Goal: Book appointment/travel/reservation

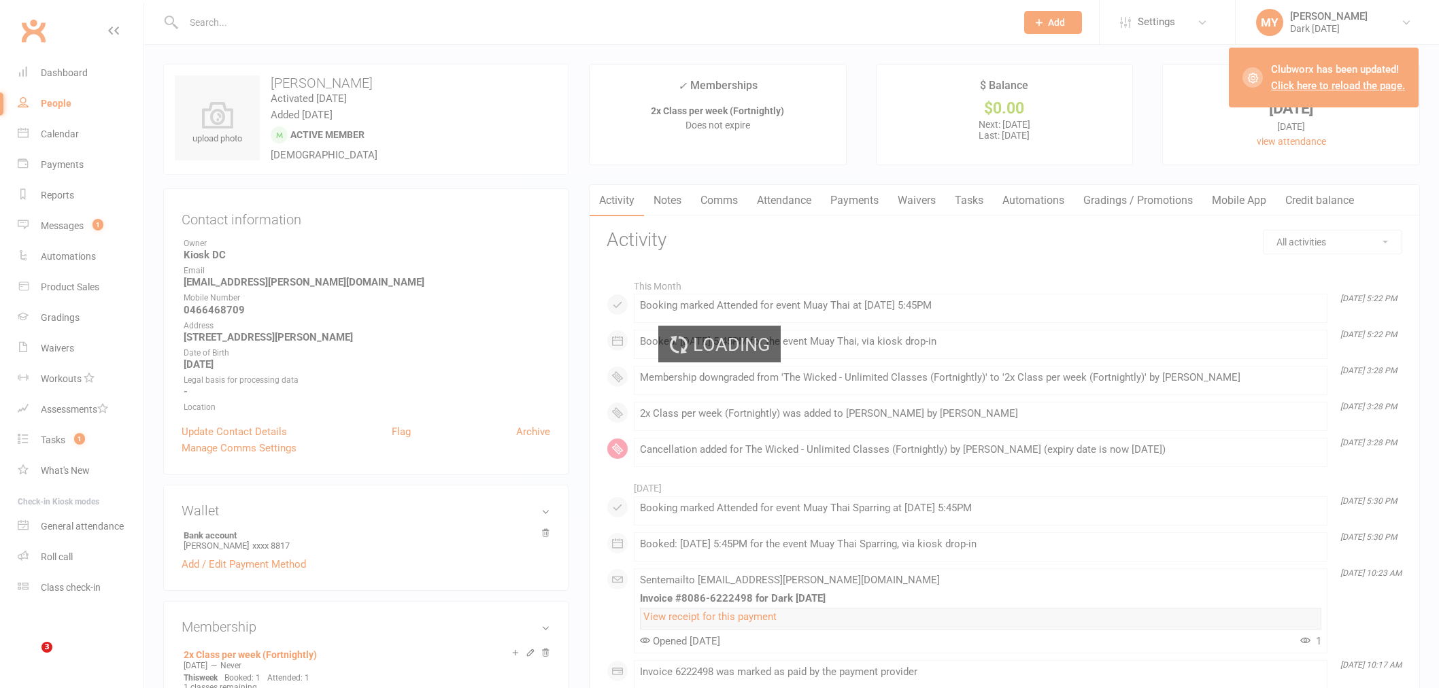
scroll to position [151, 0]
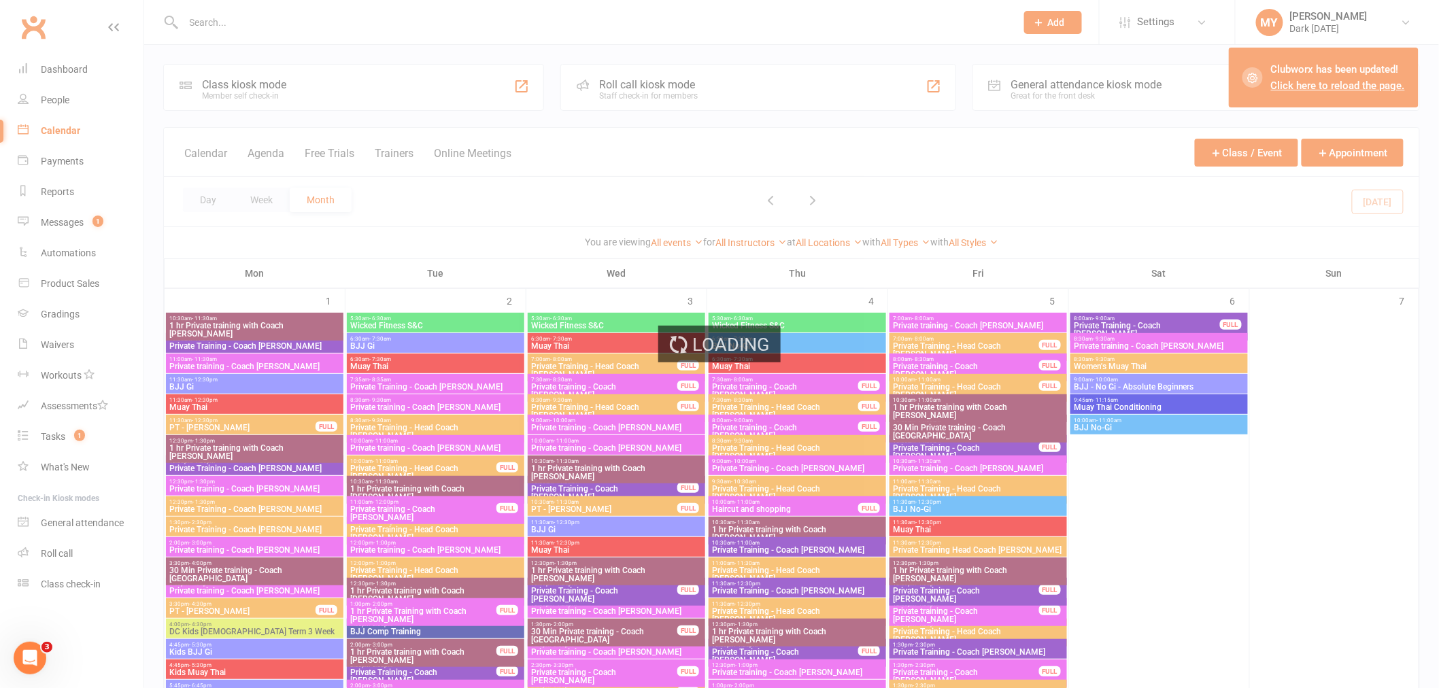
click at [209, 200] on div "Loading" at bounding box center [719, 344] width 1439 height 688
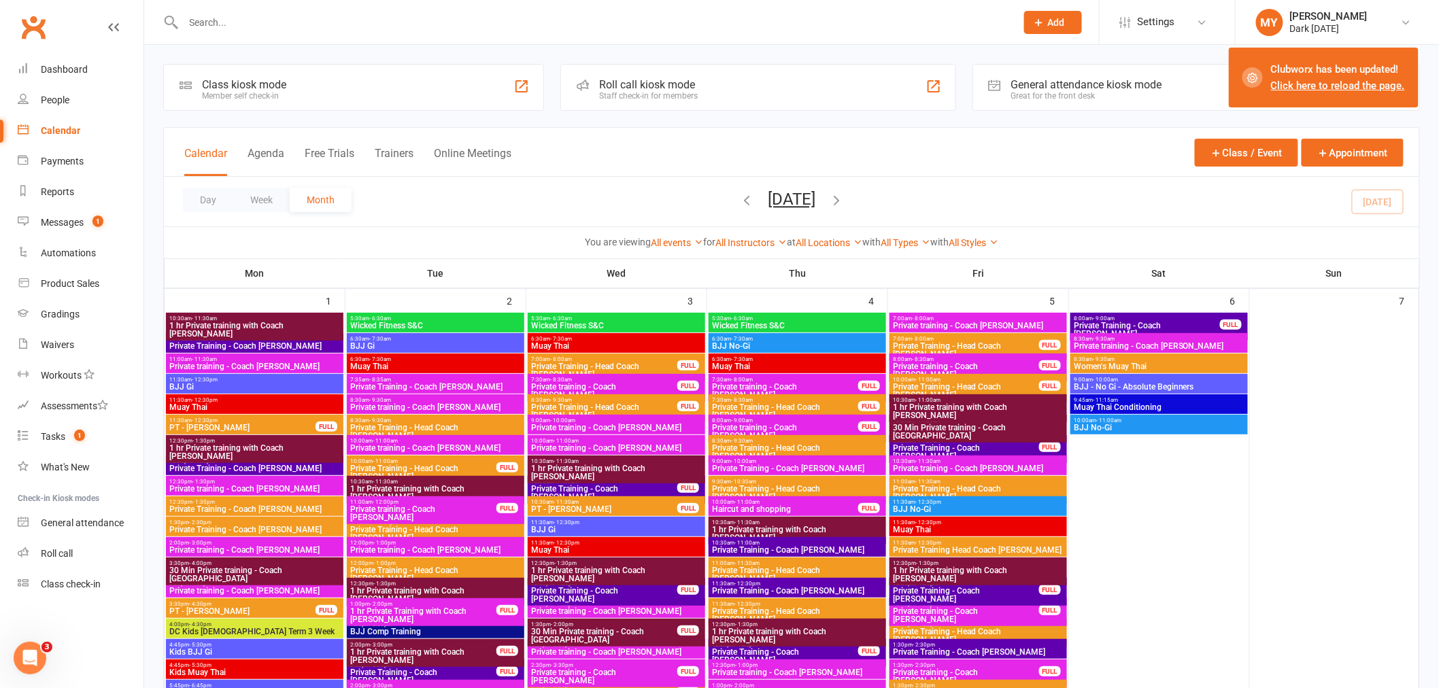
click at [209, 200] on button "Day" at bounding box center [208, 200] width 50 height 24
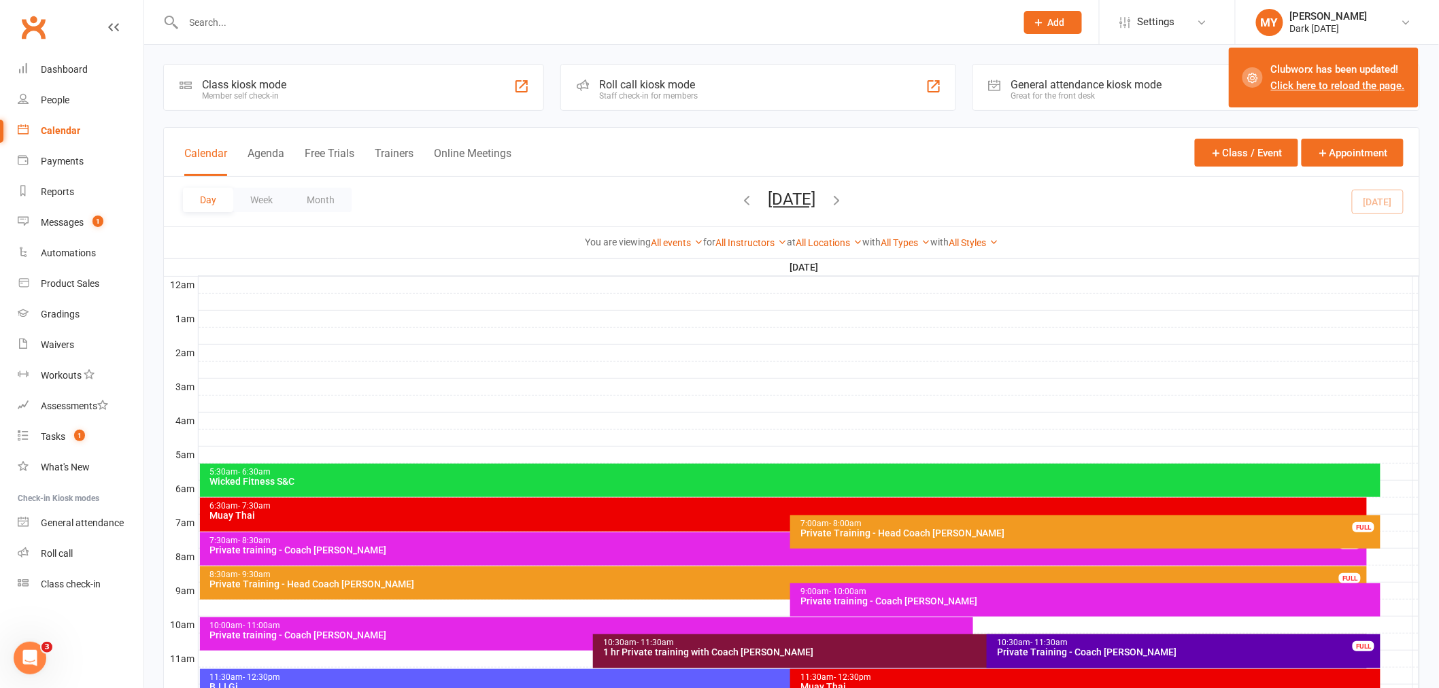
click at [914, 197] on div "Day Week Month [DATE] [DATE] Sun Mon Tue Wed Thu Fri Sat 31 01 02 03 04 05 06 0…" at bounding box center [792, 202] width 1256 height 50
click at [844, 199] on icon "button" at bounding box center [836, 199] width 15 height 15
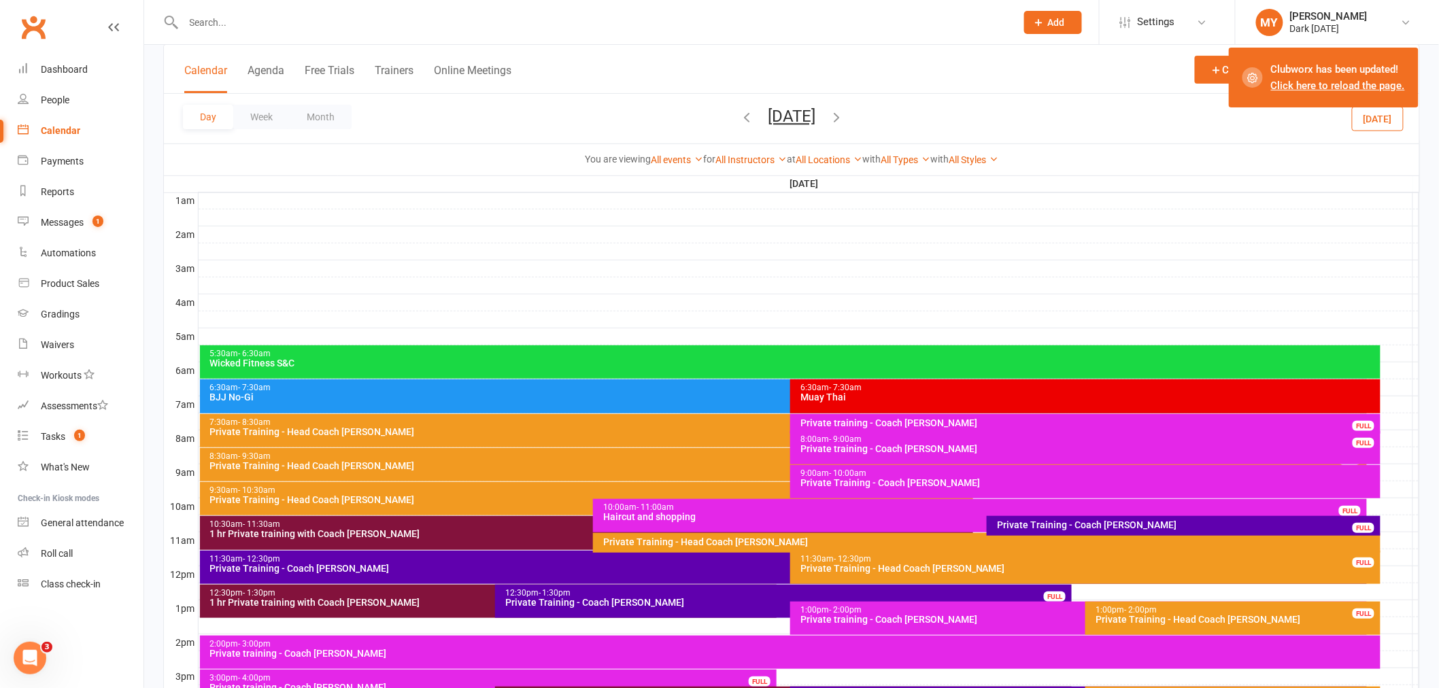
scroll to position [302, 0]
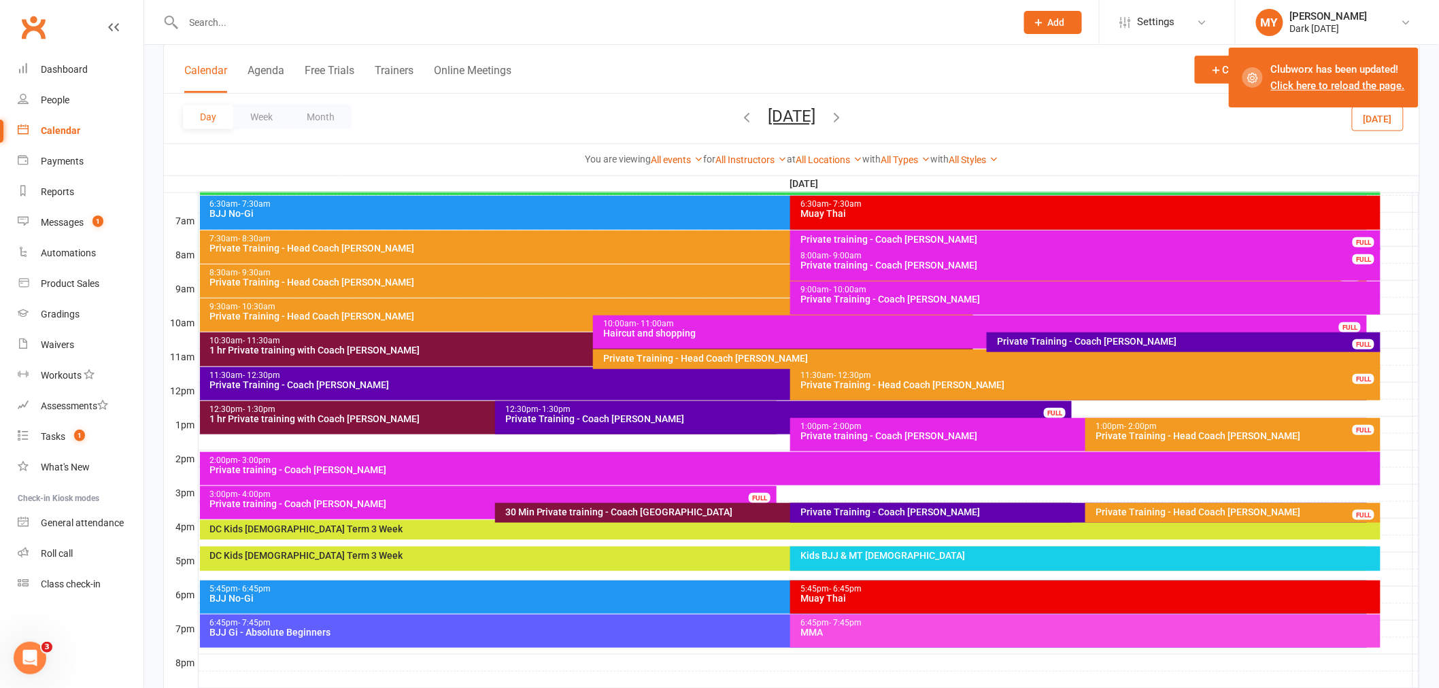
click at [1397, 355] on div at bounding box center [809, 357] width 1221 height 16
click at [1397, 355] on button "Add Event" at bounding box center [1388, 357] width 46 height 16
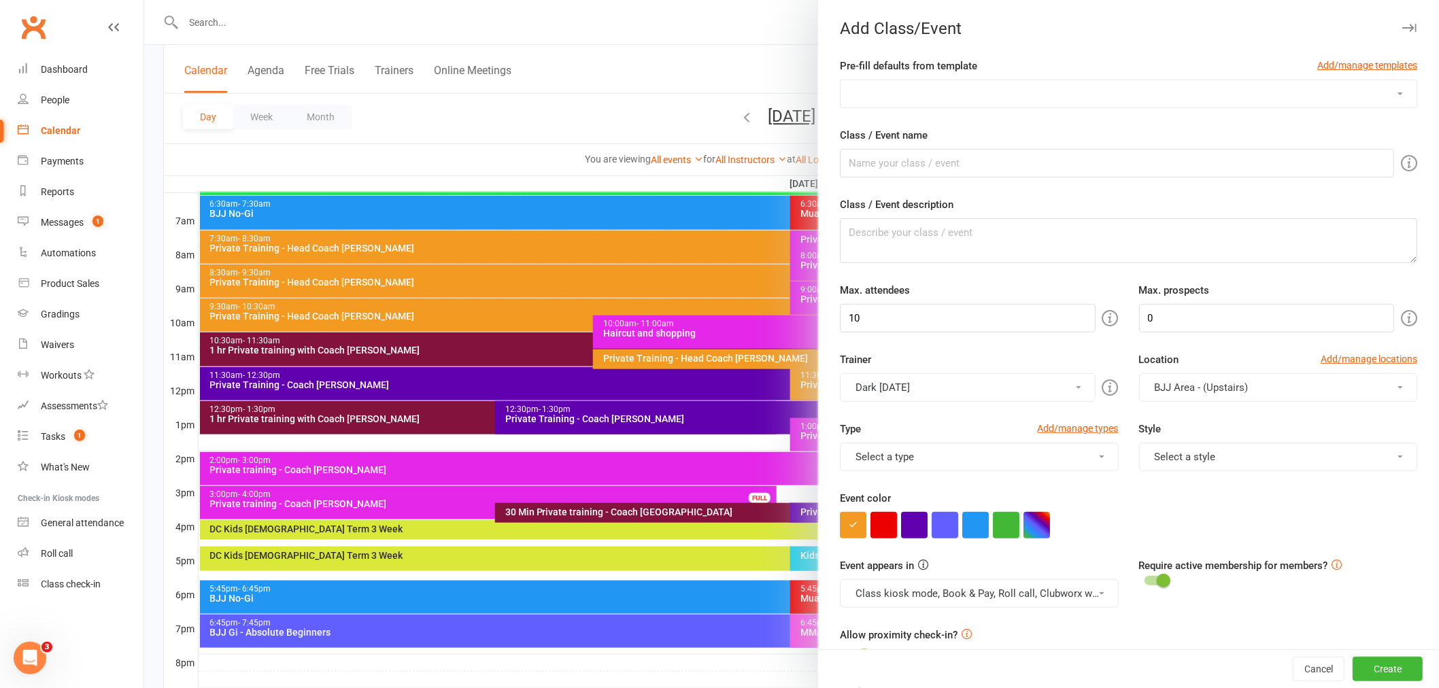
click at [930, 99] on select "DC Kids [DEMOGRAPHIC_DATA] Term 1 Mon DC Kids [DEMOGRAPHIC_DATA] Term 1 Wed DC …" at bounding box center [1129, 93] width 576 height 27
select select "487"
click at [841, 80] on select "DC Kids [DEMOGRAPHIC_DATA] Term 1 Mon DC Kids [DEMOGRAPHIC_DATA] Term 1 Wed DC …" at bounding box center [1129, 93] width 576 height 27
type input "Private Training - Coach [PERSON_NAME]"
type textarea "Private Training - Coach [PERSON_NAME]"
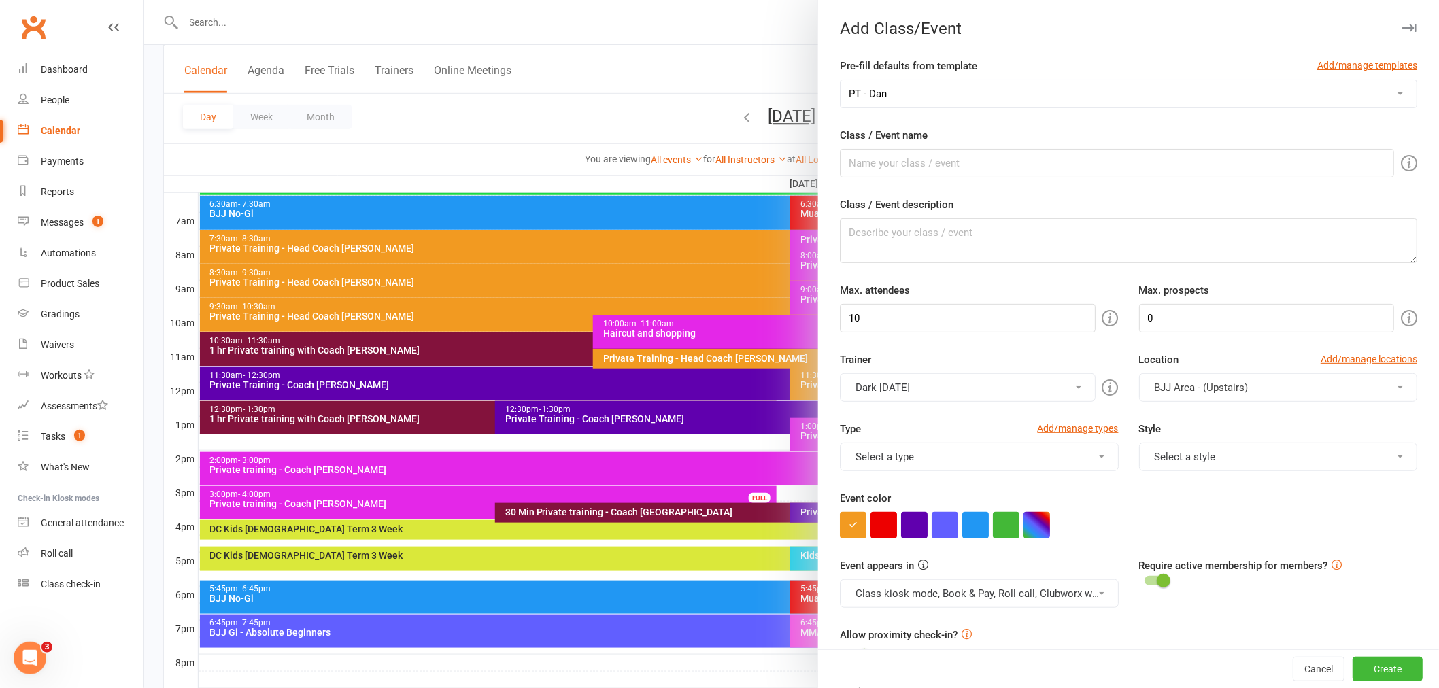
type input "1"
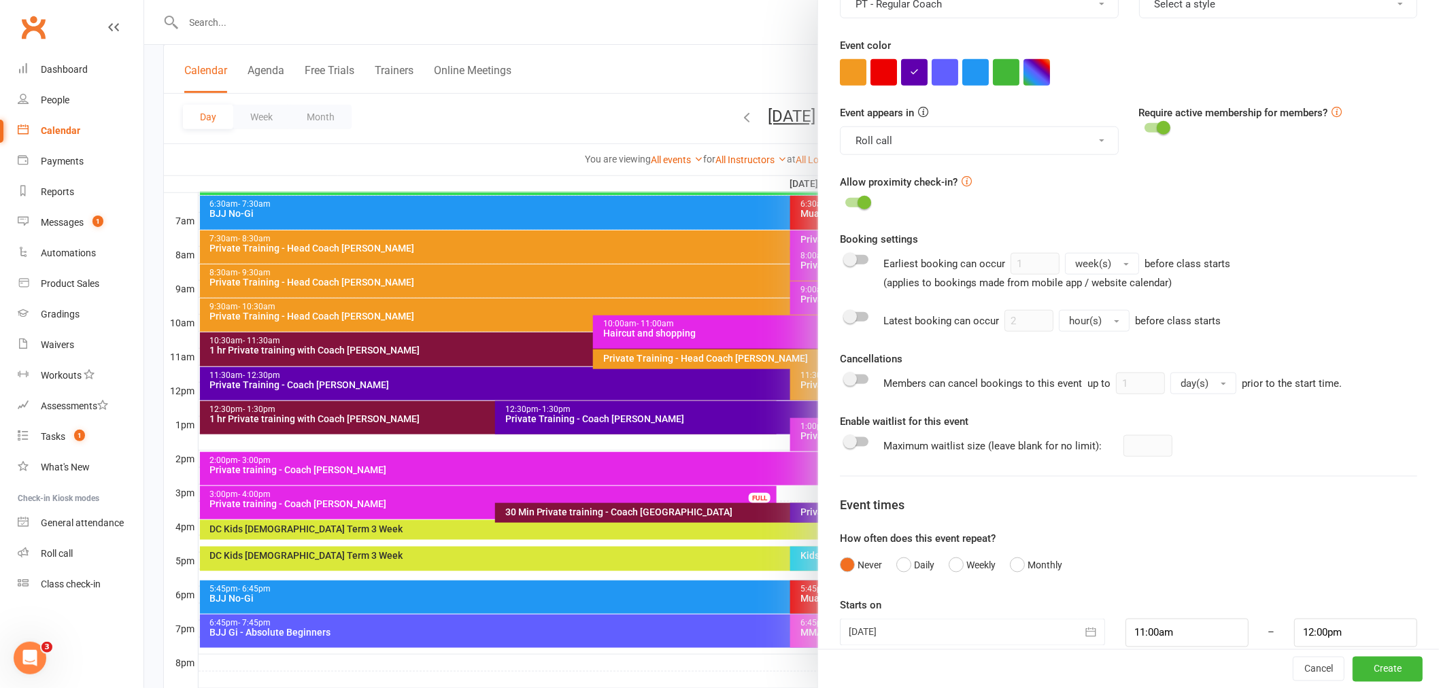
scroll to position [474, 0]
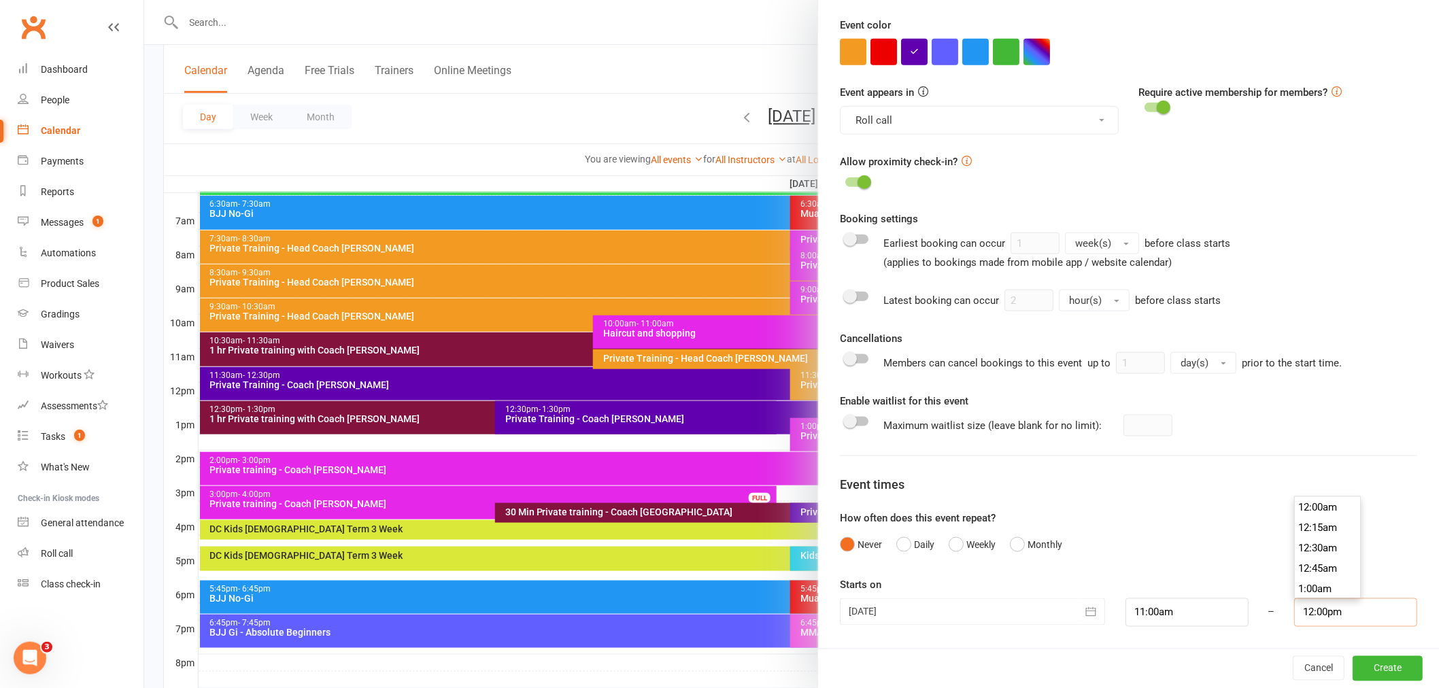
click at [1350, 603] on input "12:00pm" at bounding box center [1355, 613] width 123 height 29
type input "11:30am"
click at [1311, 558] on li "11:30am" at bounding box center [1327, 564] width 65 height 20
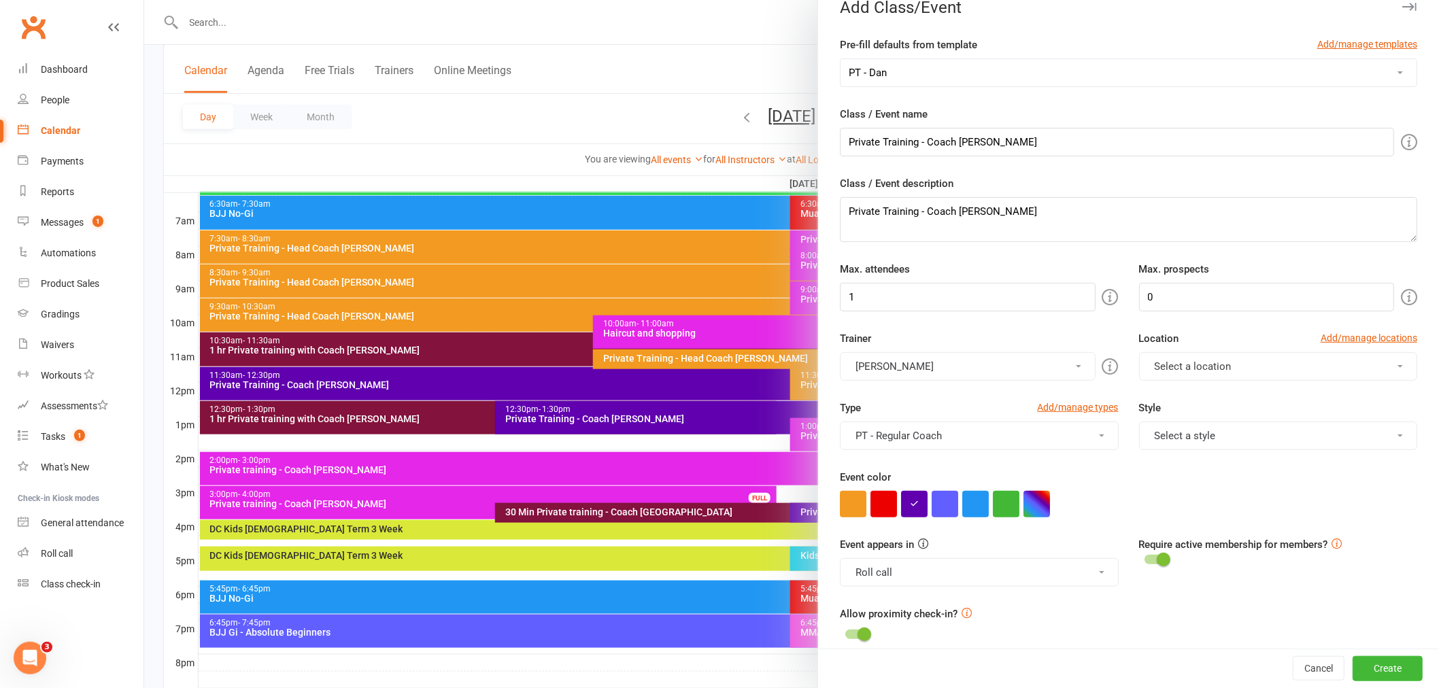
scroll to position [474, 0]
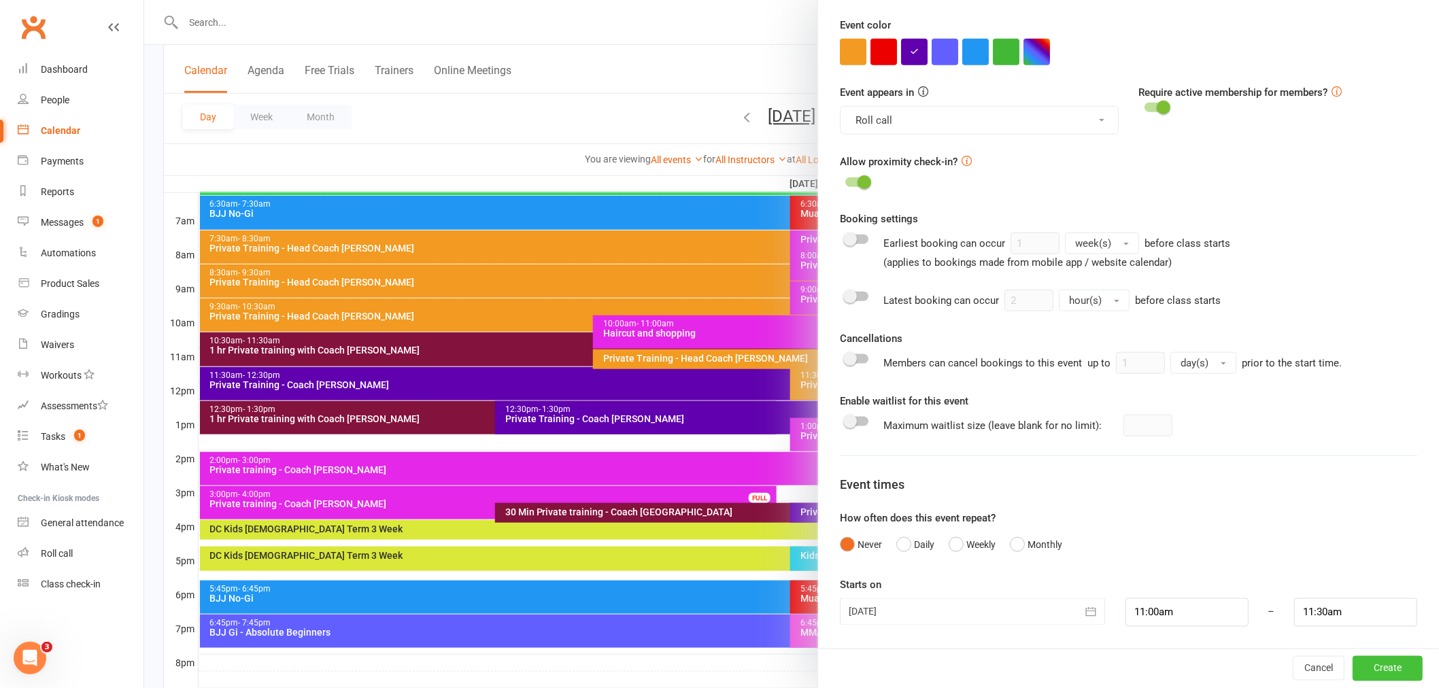
click at [1386, 668] on button "Create" at bounding box center [1388, 668] width 70 height 24
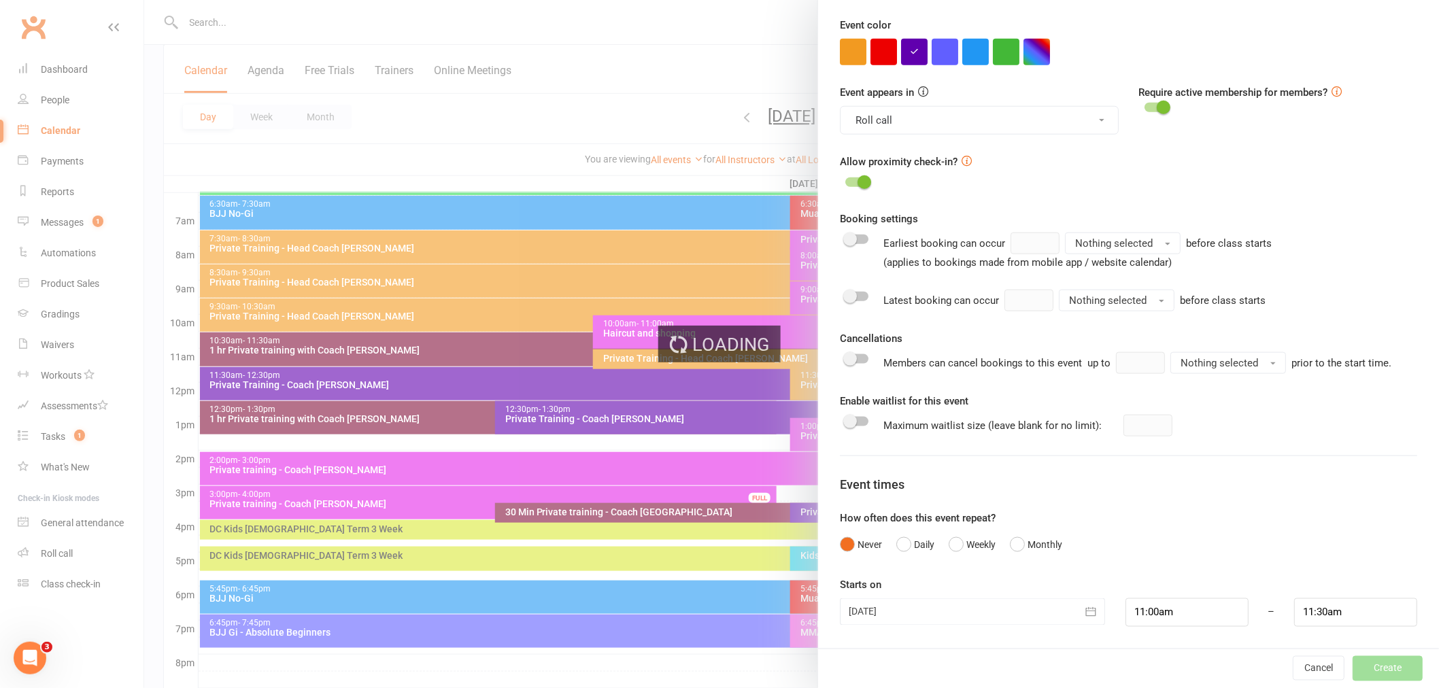
type input "1"
type input "2"
type input "1"
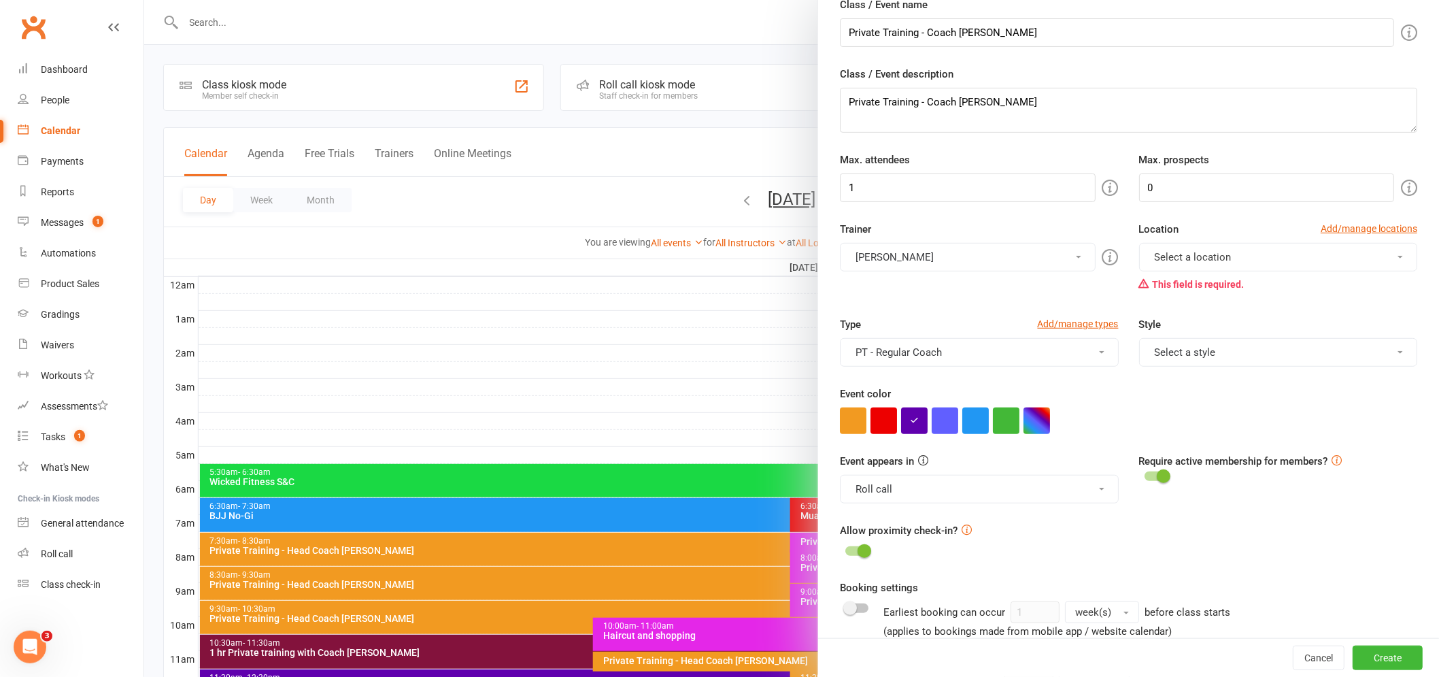
scroll to position [0, 0]
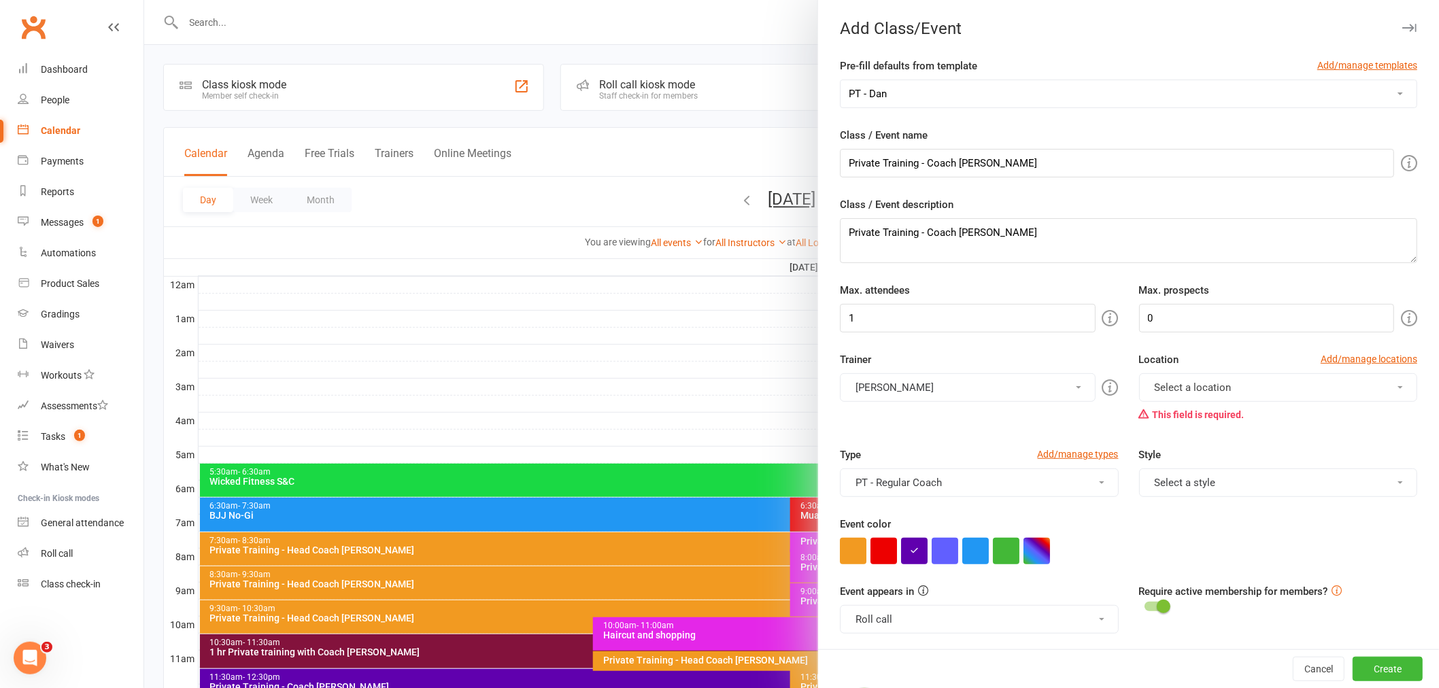
click at [1163, 382] on span "Select a location" at bounding box center [1193, 388] width 77 height 12
click at [1178, 407] on link "BJJ Area - (Upstairs)" at bounding box center [1218, 420] width 156 height 27
click at [1364, 674] on button "Create" at bounding box center [1388, 669] width 70 height 24
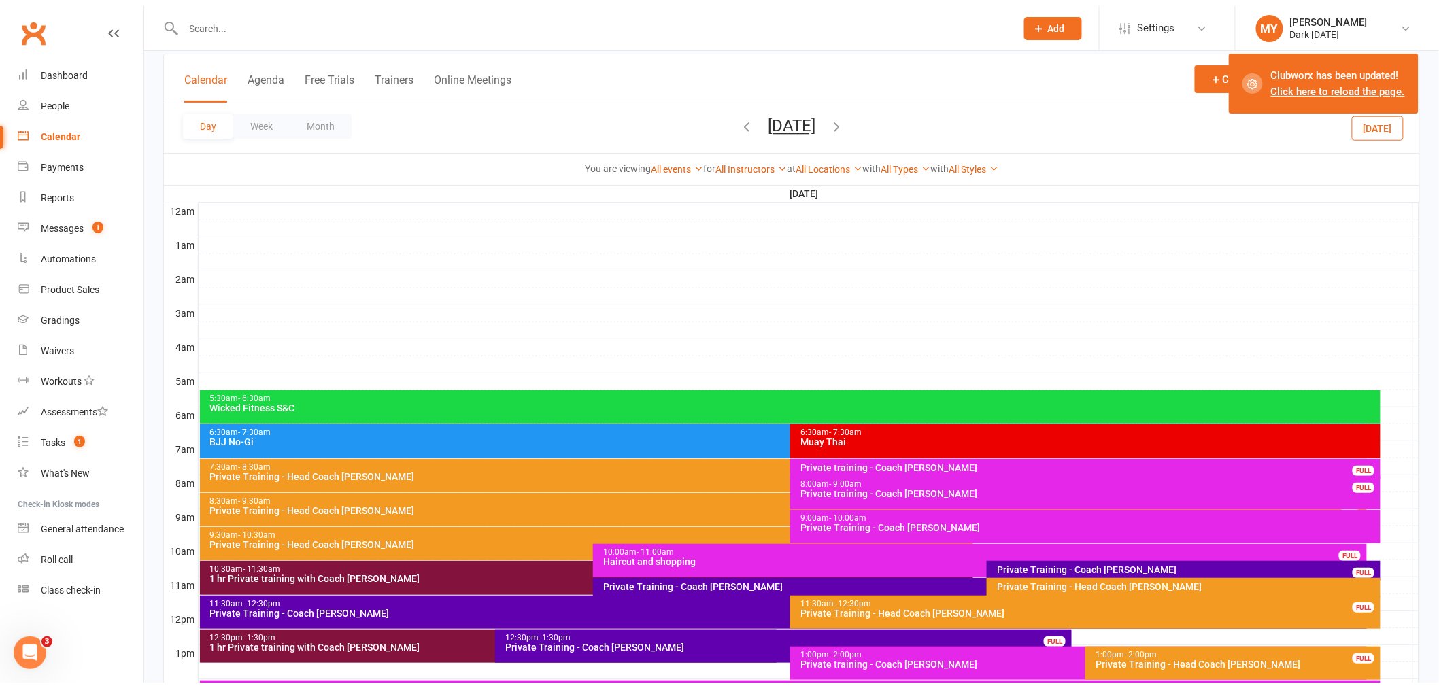
scroll to position [151, 0]
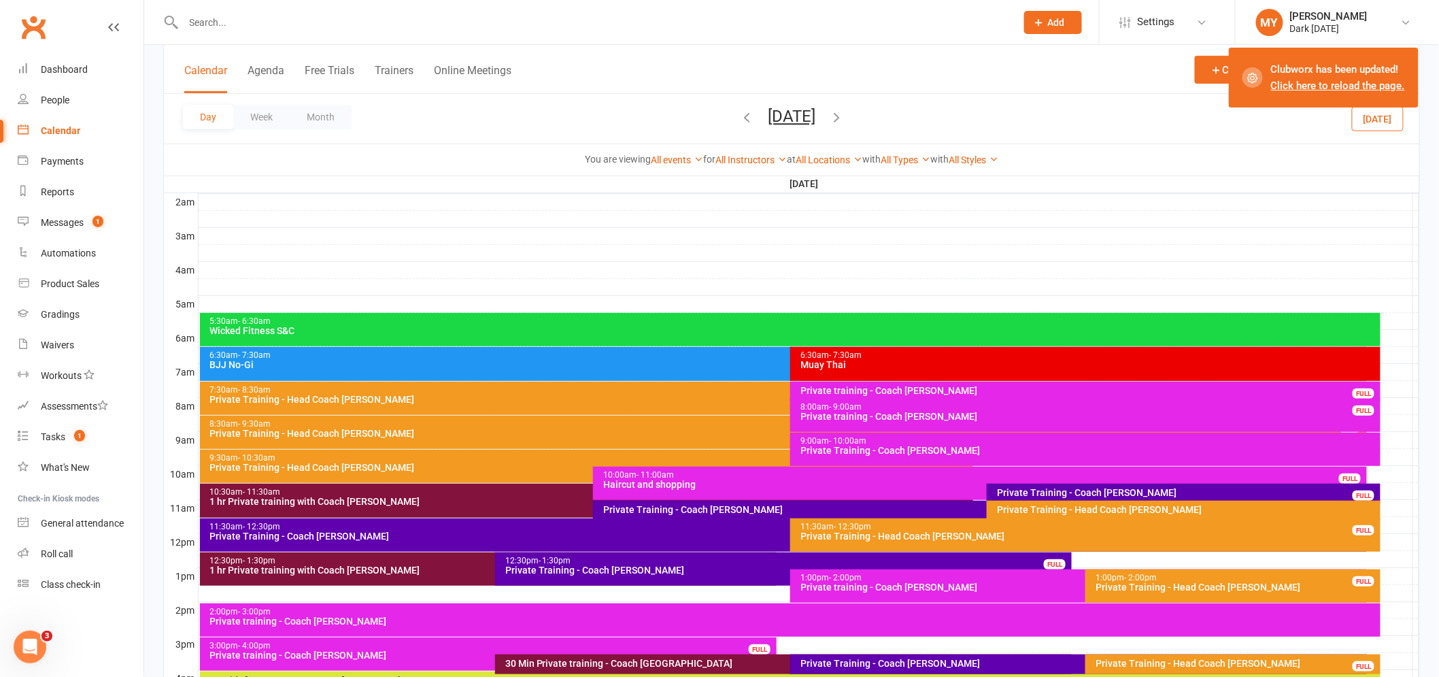
click at [647, 509] on div "Private Training - Coach [PERSON_NAME]" at bounding box center [984, 510] width 762 height 10
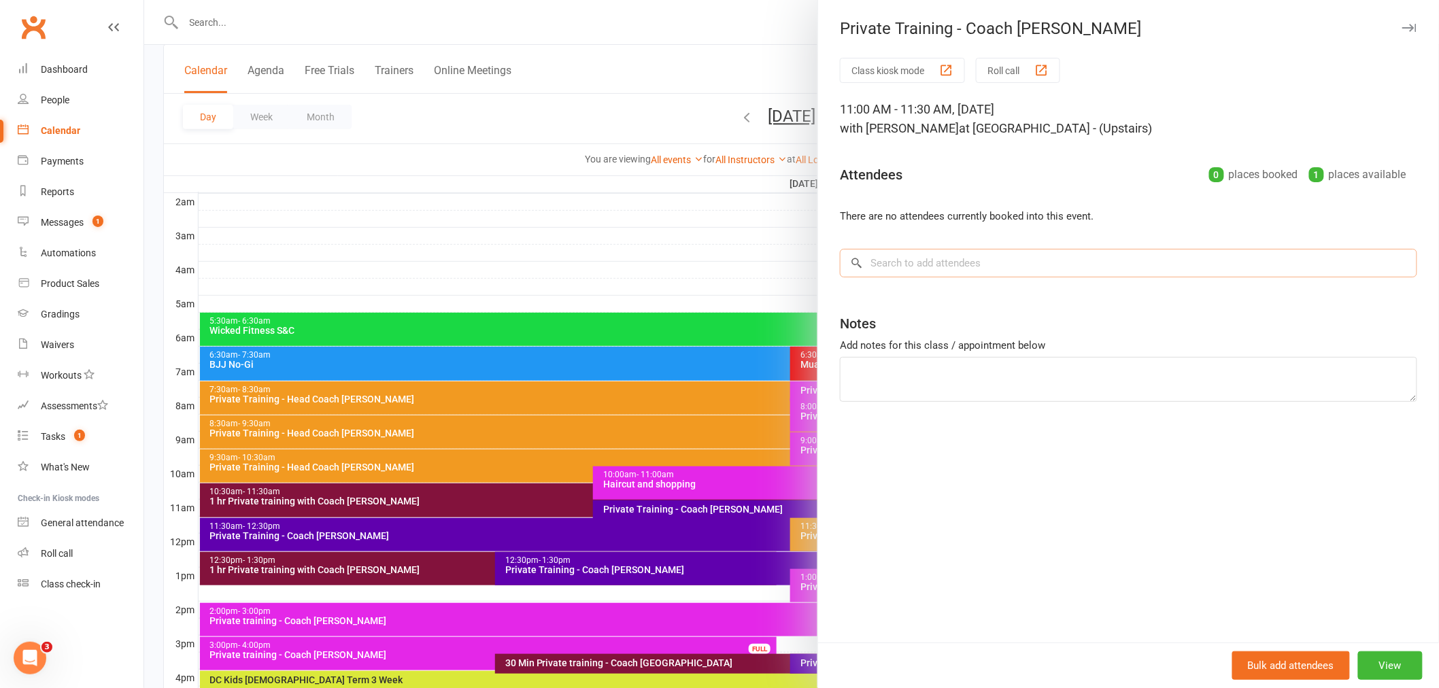
click at [919, 260] on input "search" at bounding box center [1128, 263] width 577 height 29
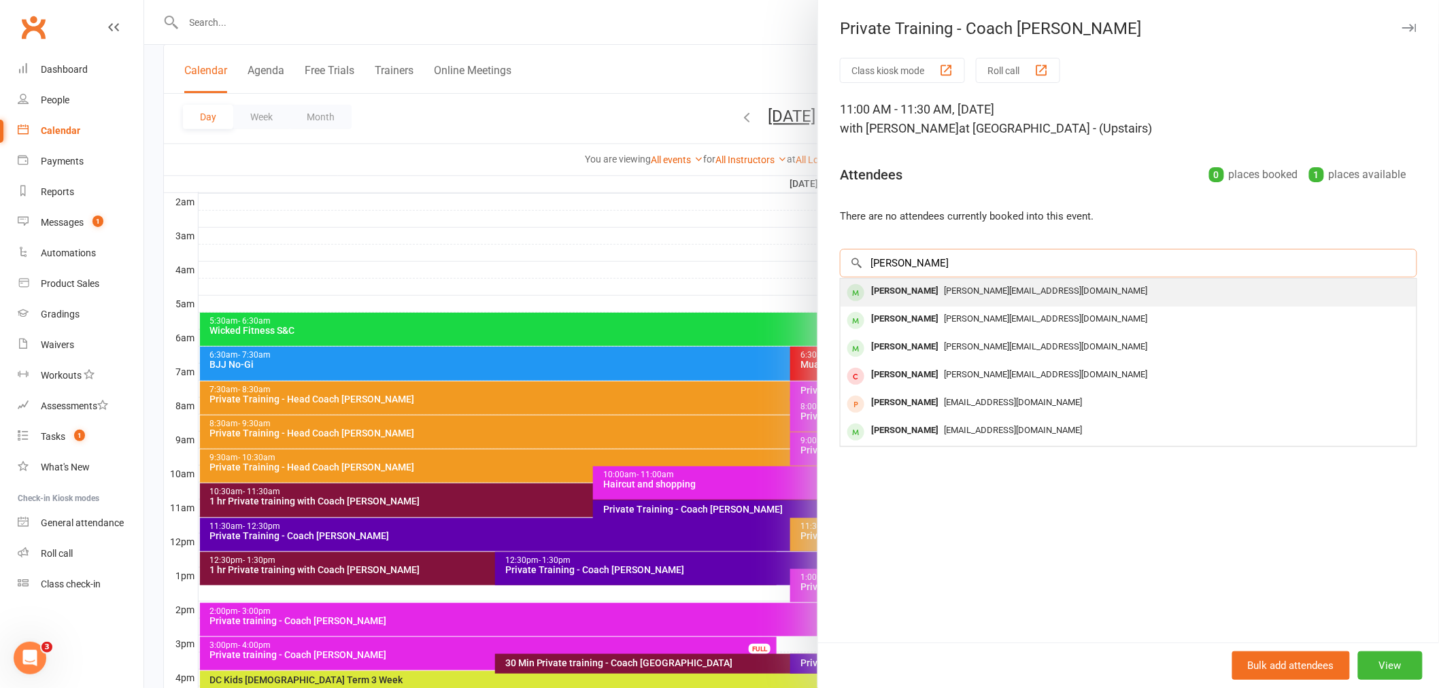
type input "[PERSON_NAME]"
click at [915, 295] on div "[PERSON_NAME]" at bounding box center [905, 292] width 78 height 20
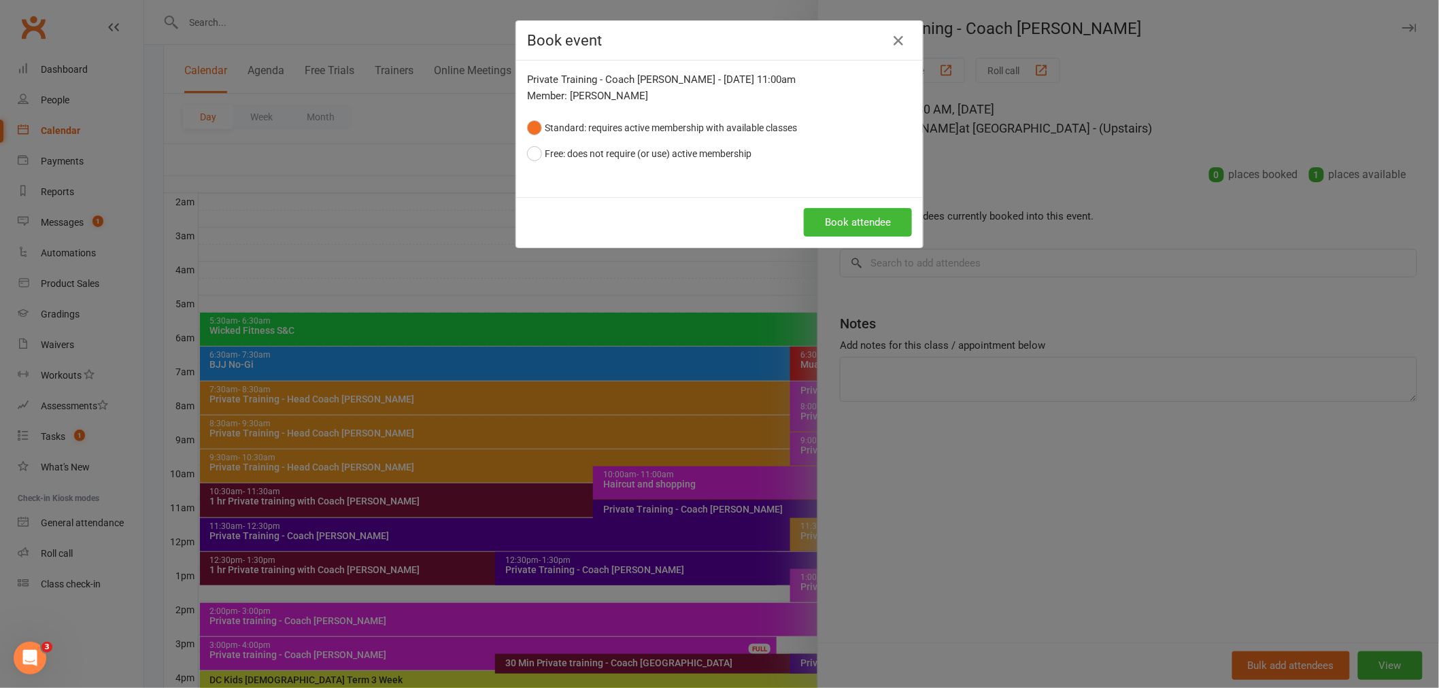
click at [613, 139] on button "Standard: requires active membership with available classes" at bounding box center [662, 128] width 270 height 26
click at [610, 147] on button "Free: does not require (or use) active membership" at bounding box center [639, 154] width 224 height 26
click at [867, 222] on button "Book attendee" at bounding box center [858, 222] width 108 height 29
